Goal: Transaction & Acquisition: Purchase product/service

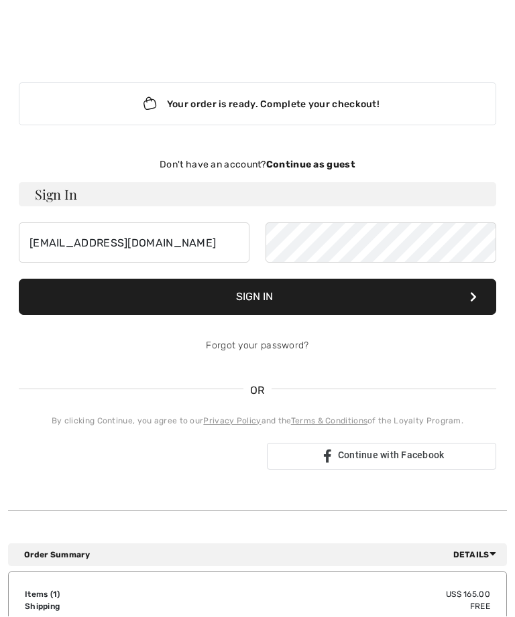
scroll to position [10, 0]
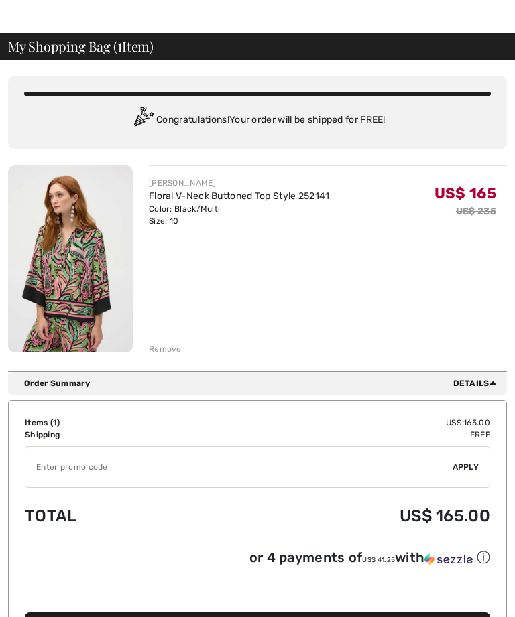
scroll to position [36, 0]
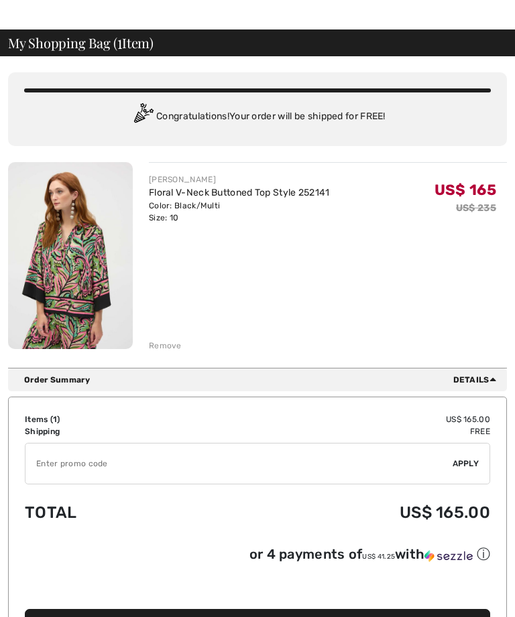
click at [225, 617] on button "Proceed to Checkout" at bounding box center [257, 627] width 465 height 36
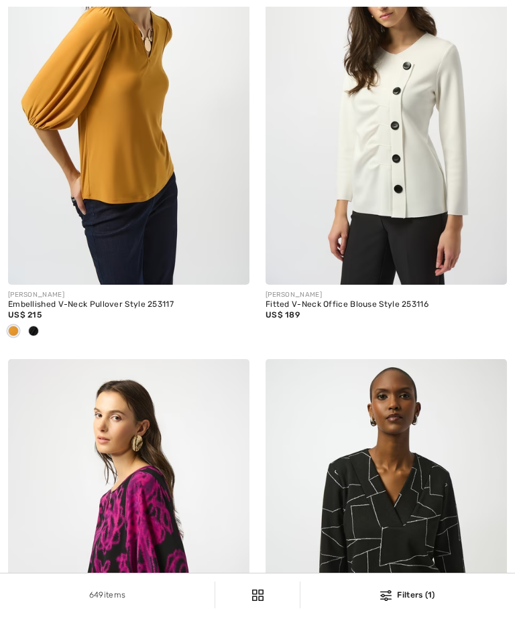
checkbox input "true"
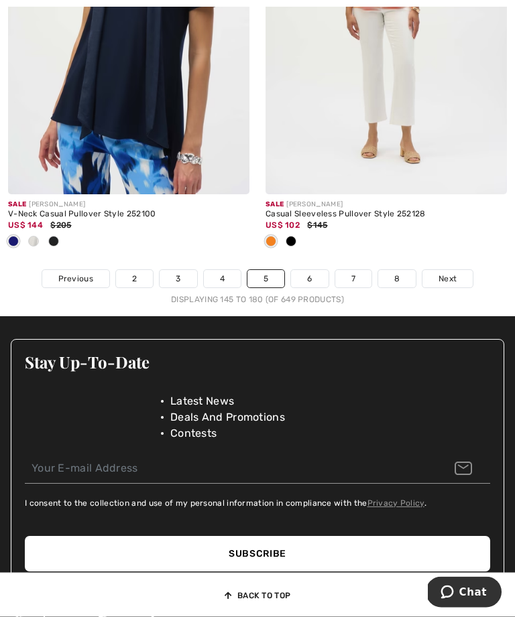
scroll to position [7856, 0]
click at [302, 288] on link "6" at bounding box center [309, 278] width 37 height 17
click at [304, 270] on link "6" at bounding box center [309, 278] width 37 height 17
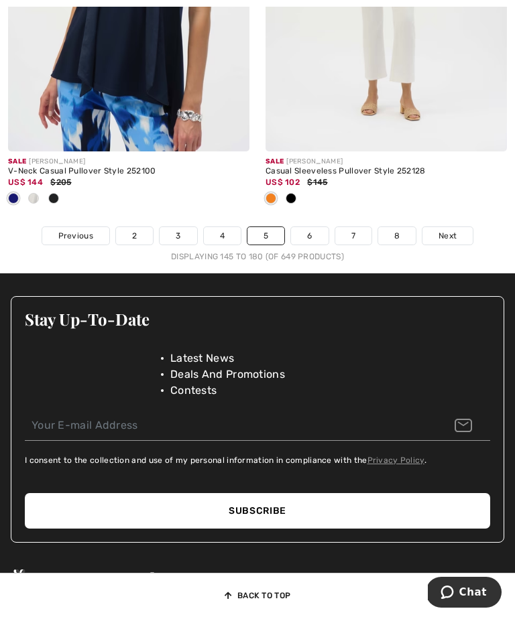
click at [309, 239] on link "6" at bounding box center [309, 235] width 37 height 17
click at [316, 245] on link "6" at bounding box center [309, 235] width 37 height 17
click at [229, 245] on link "4" at bounding box center [222, 235] width 37 height 17
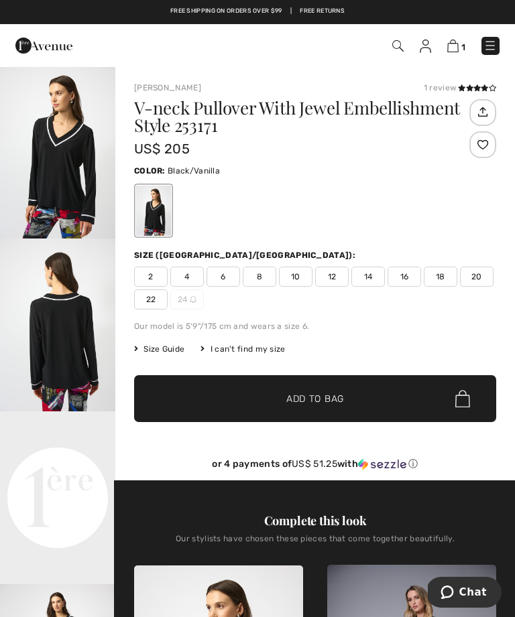
click at [81, 183] on img "1 / 4" at bounding box center [57, 152] width 115 height 173
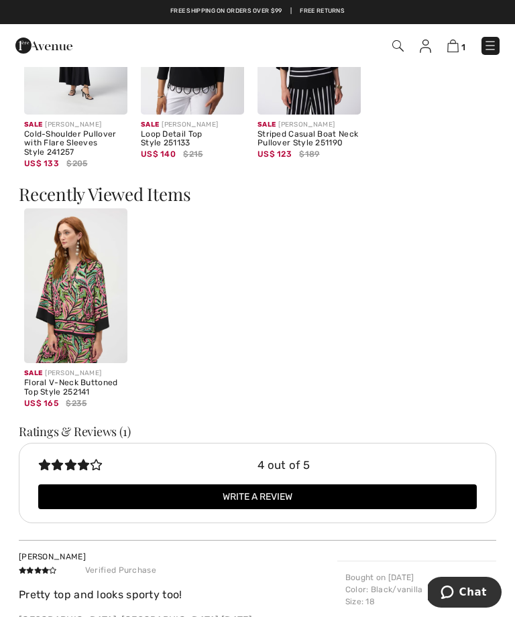
scroll to position [1484, 0]
click at [78, 301] on img at bounding box center [75, 286] width 103 height 155
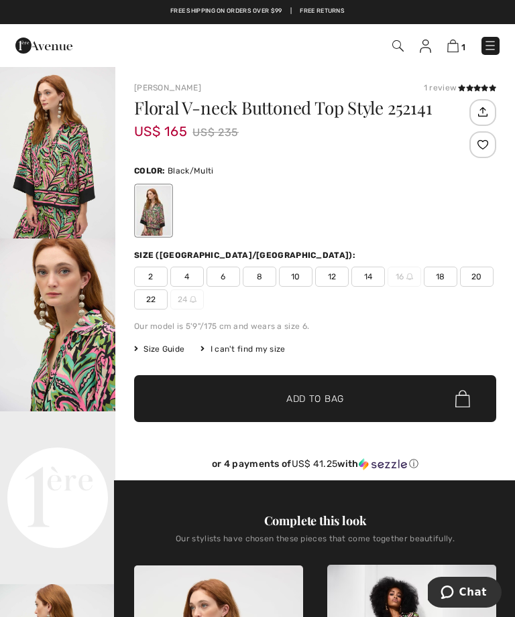
click at [294, 279] on span "10" at bounding box center [296, 277] width 34 height 20
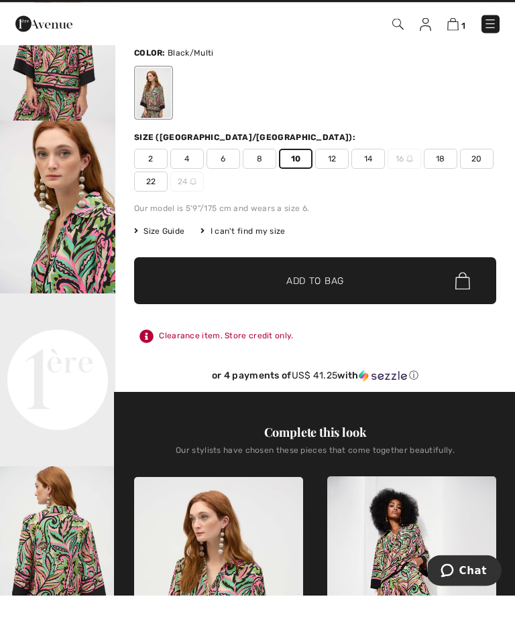
scroll to position [118, 0]
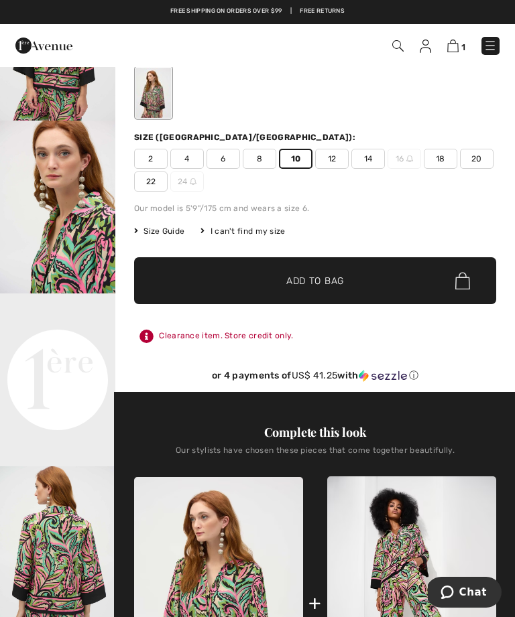
click at [340, 300] on span "✔ Added to Bag Add to Bag" at bounding box center [315, 280] width 362 height 47
click at [329, 285] on span "Add to Bag" at bounding box center [315, 281] width 58 height 14
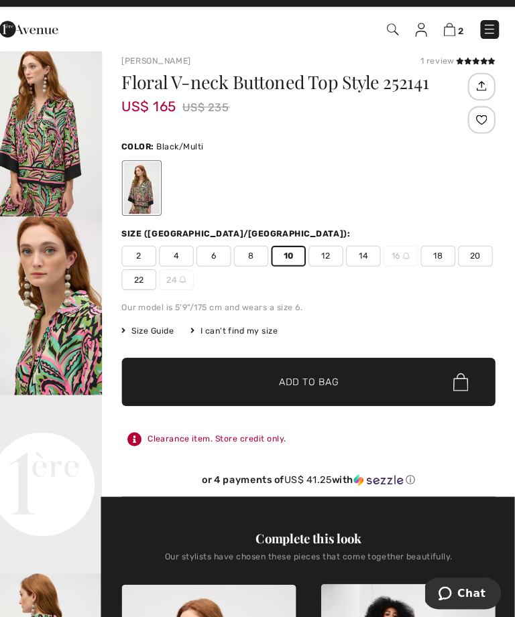
scroll to position [10, 0]
